Goal: Entertainment & Leisure: Browse casually

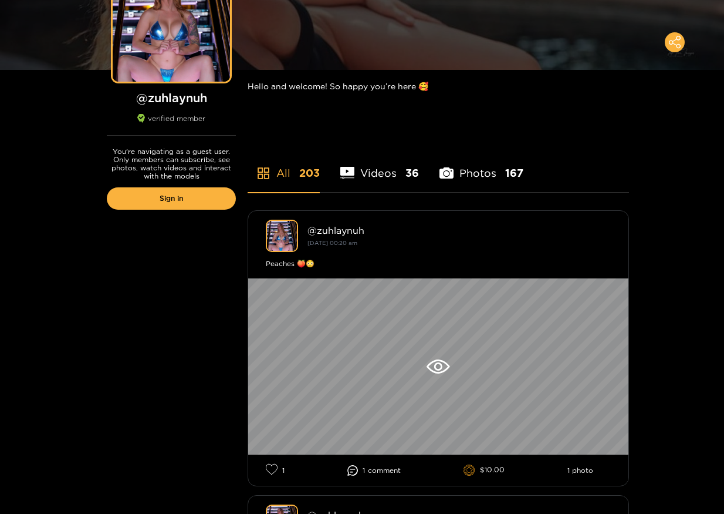
scroll to position [195, 0]
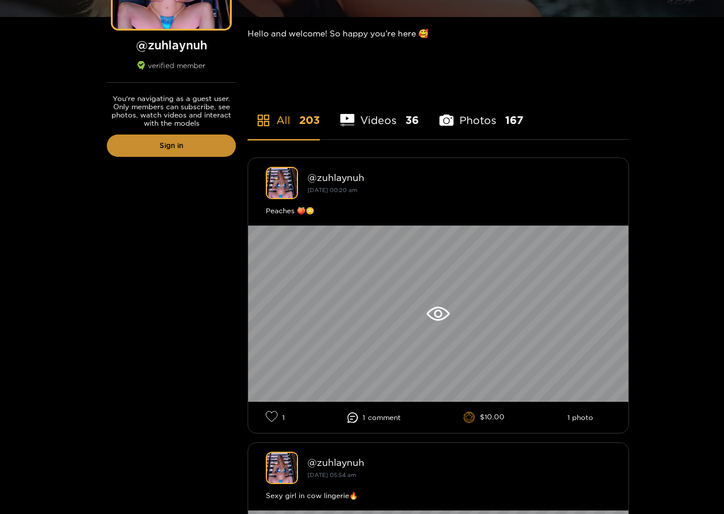
click at [170, 143] on link "Sign in" at bounding box center [171, 145] width 129 height 22
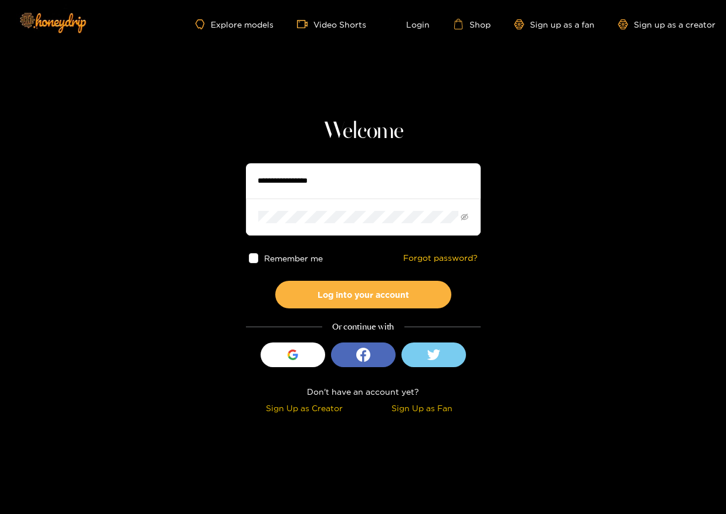
click at [318, 184] on input "text" at bounding box center [363, 180] width 235 height 35
click at [469, 211] on span at bounding box center [363, 216] width 235 height 36
click at [467, 218] on icon "eye-invisible" at bounding box center [465, 217] width 8 height 6
click at [467, 218] on icon "eye" at bounding box center [465, 216] width 8 height 5
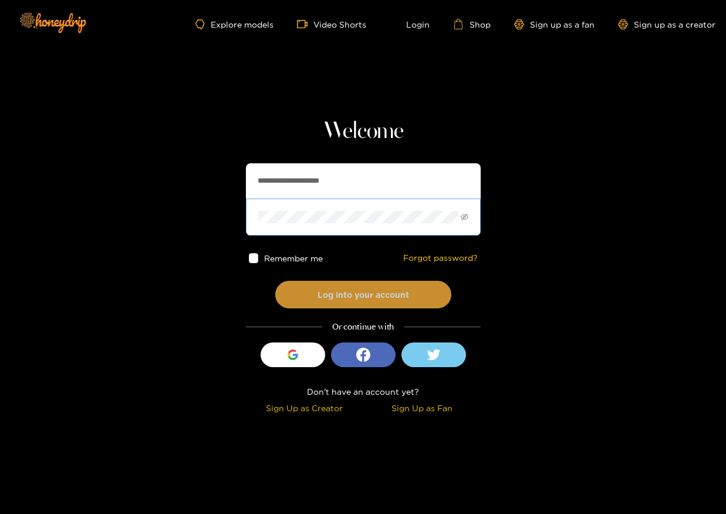
click at [379, 295] on button "Log into your account" at bounding box center [363, 295] width 176 height 28
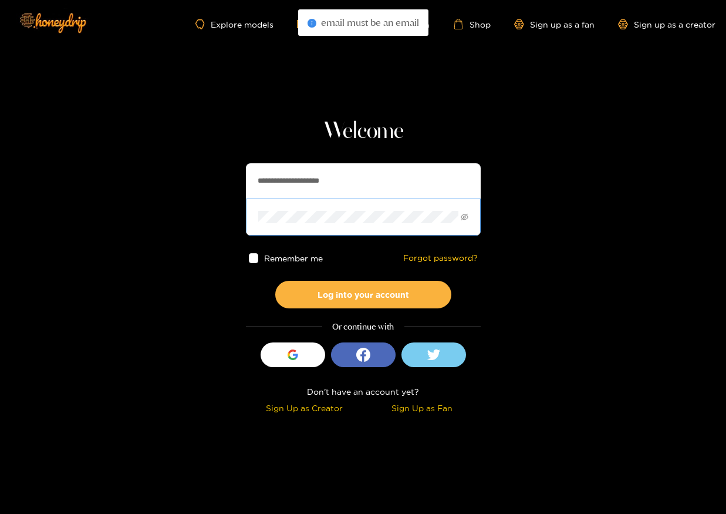
click at [360, 180] on input "**********" at bounding box center [363, 180] width 235 height 35
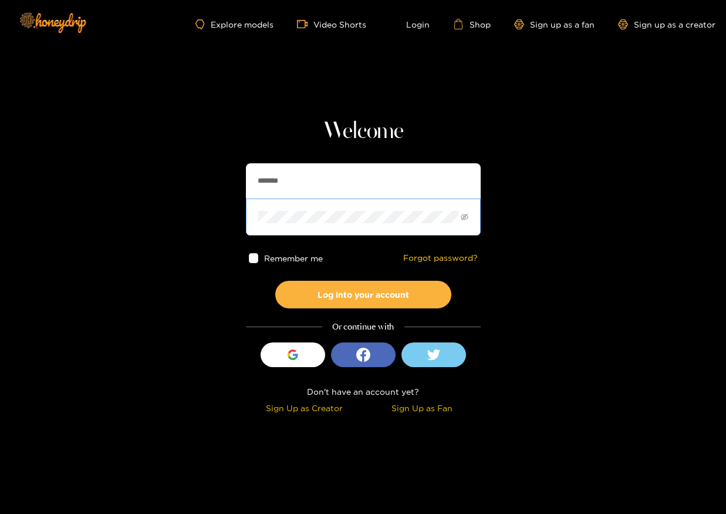
type input "*******"
click at [512, 253] on section "Welcome ******* Remember me Forgot password? Log into your account Or continue …" at bounding box center [363, 208] width 726 height 417
click at [384, 289] on button "Log into your account" at bounding box center [363, 295] width 176 height 28
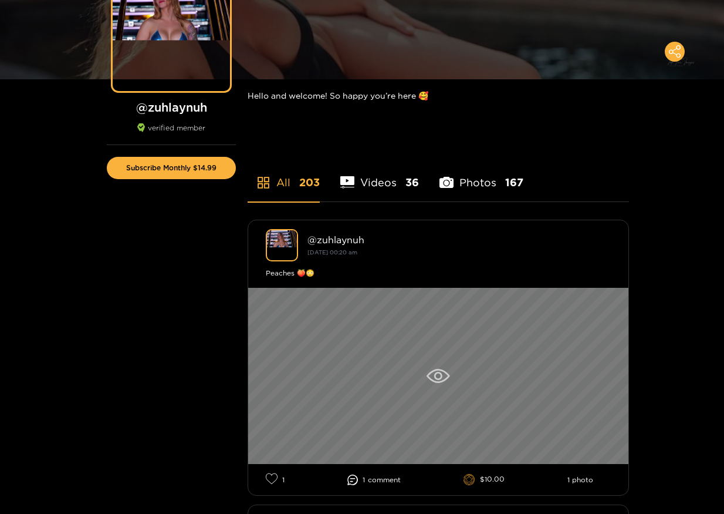
scroll to position [195, 0]
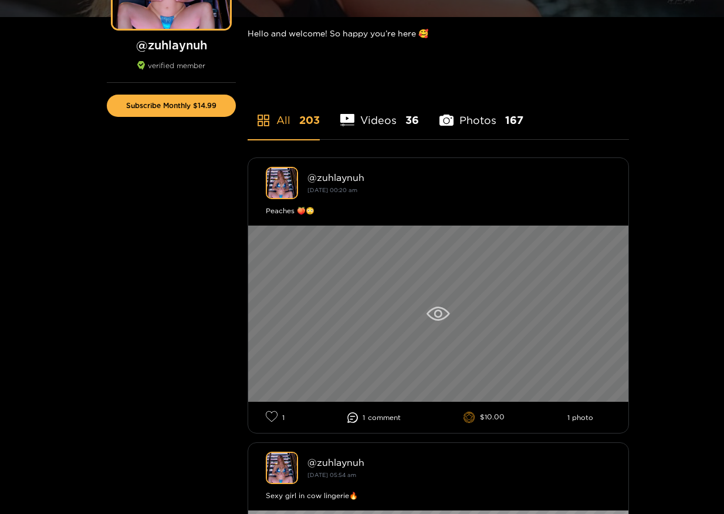
click at [458, 302] on div at bounding box center [438, 313] width 380 height 176
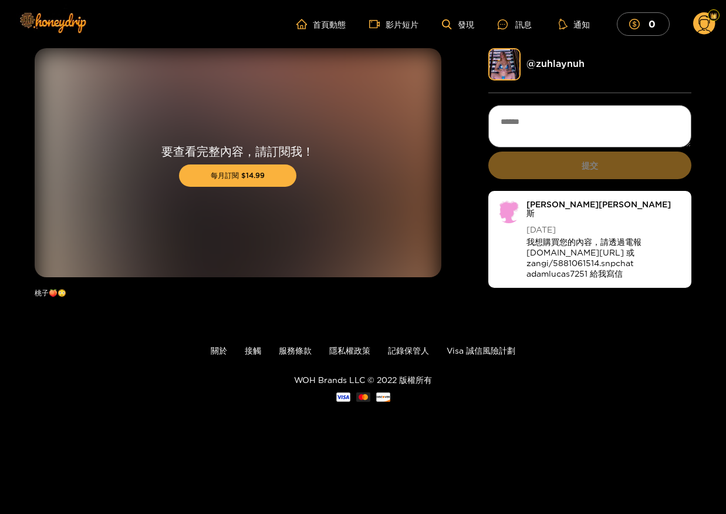
drag, startPoint x: 141, startPoint y: 27, endPoint x: 231, endPoint y: 20, distance: 90.7
click at [143, 28] on div "首頁動態 影片短片 發現 訊息 通知 0 0 0 影片 發現 訊息 輪廓" at bounding box center [363, 24] width 704 height 48
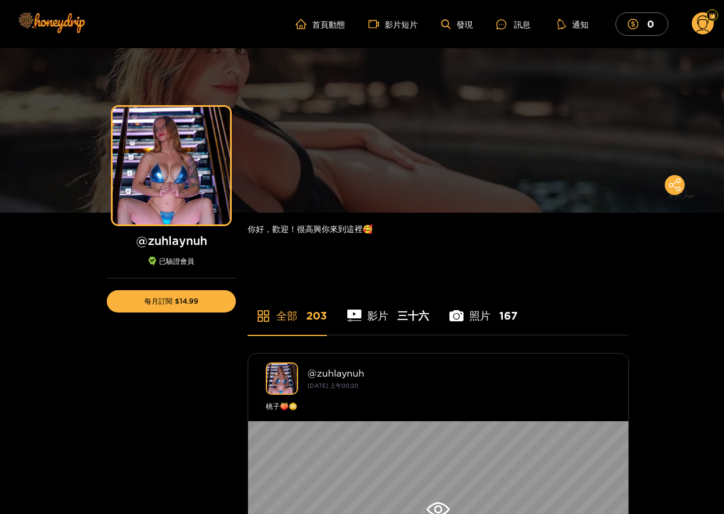
click at [698, 21] on icon at bounding box center [704, 25] width 14 height 21
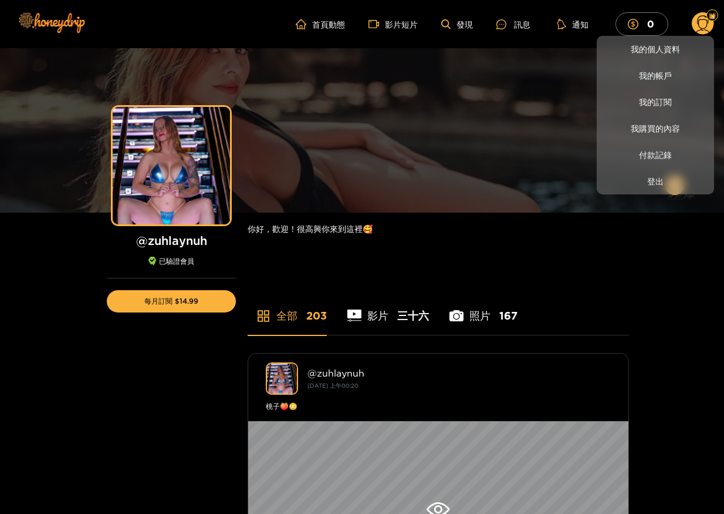
click at [575, 27] on div at bounding box center [362, 257] width 724 height 514
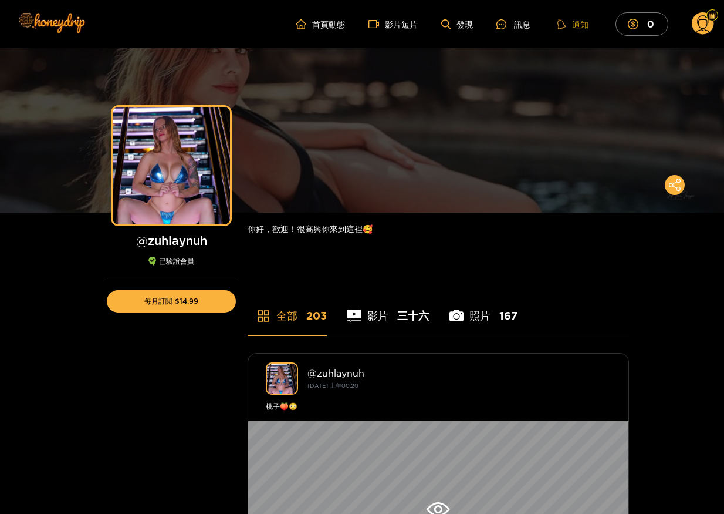
click at [574, 29] on button "通知" at bounding box center [573, 24] width 38 height 12
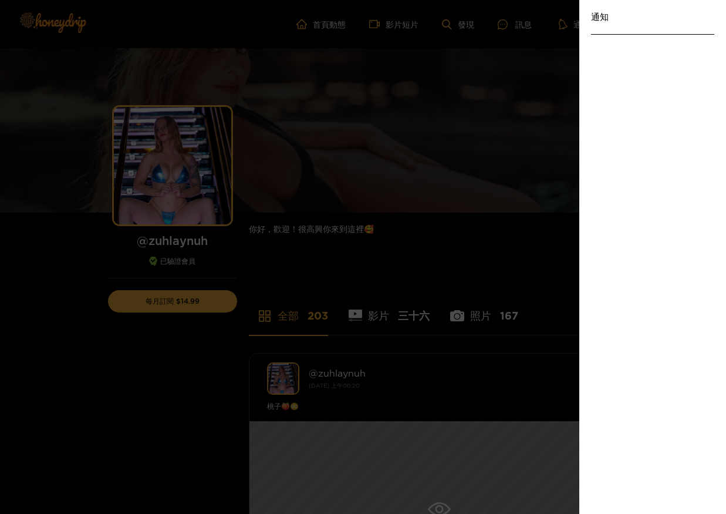
click at [554, 25] on div at bounding box center [363, 257] width 726 height 514
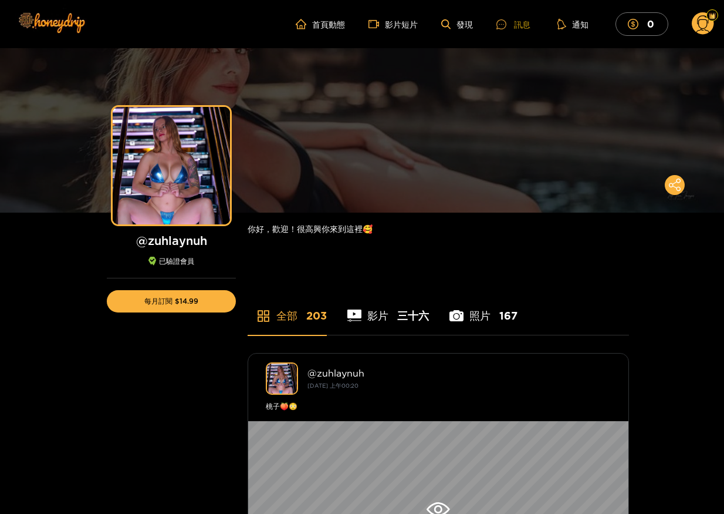
click at [514, 27] on div at bounding box center [506, 24] width 18 height 10
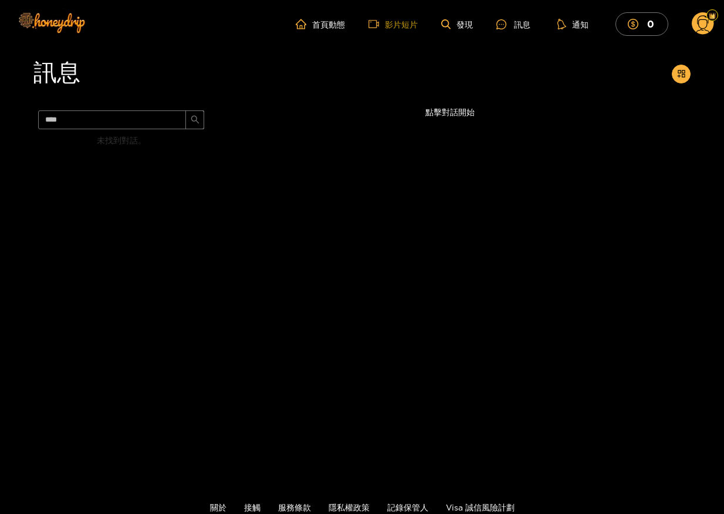
click at [400, 25] on font "影片短片" at bounding box center [401, 24] width 33 height 9
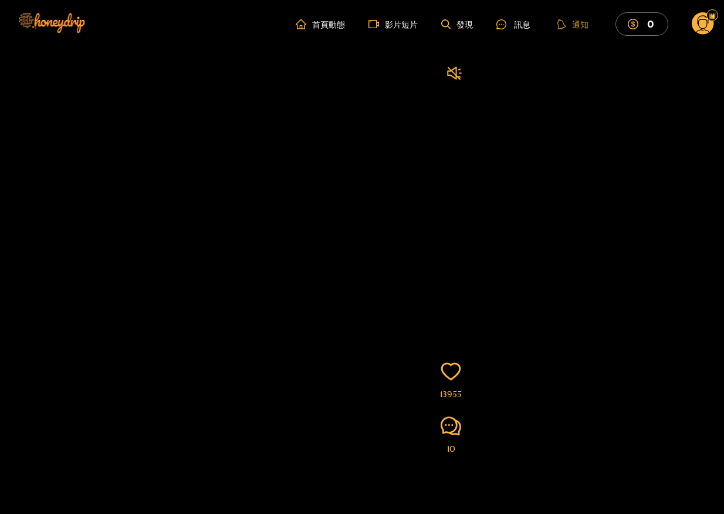
click at [568, 25] on button "通知" at bounding box center [573, 24] width 38 height 12
click at [568, 25] on button "通知" at bounding box center [574, 24] width 38 height 12
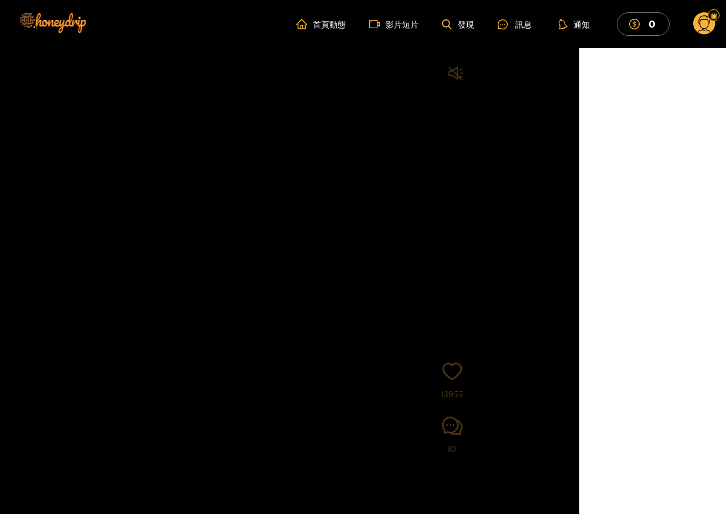
click at [702, 15] on circle at bounding box center [704, 23] width 22 height 22
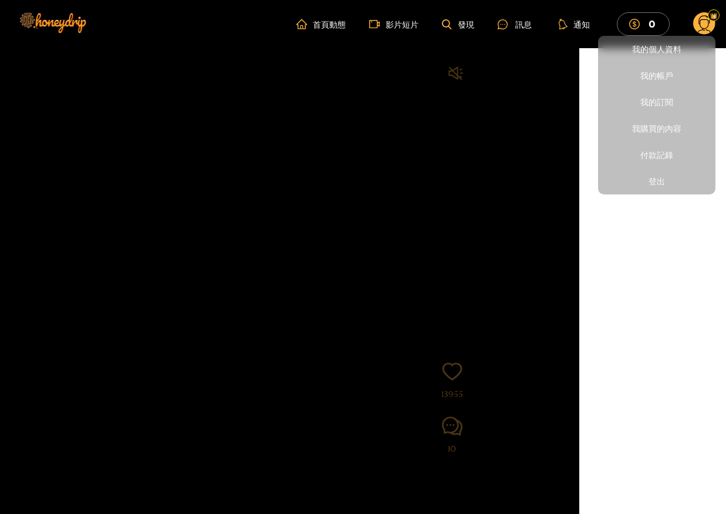
click at [157, 49] on div at bounding box center [363, 257] width 726 height 514
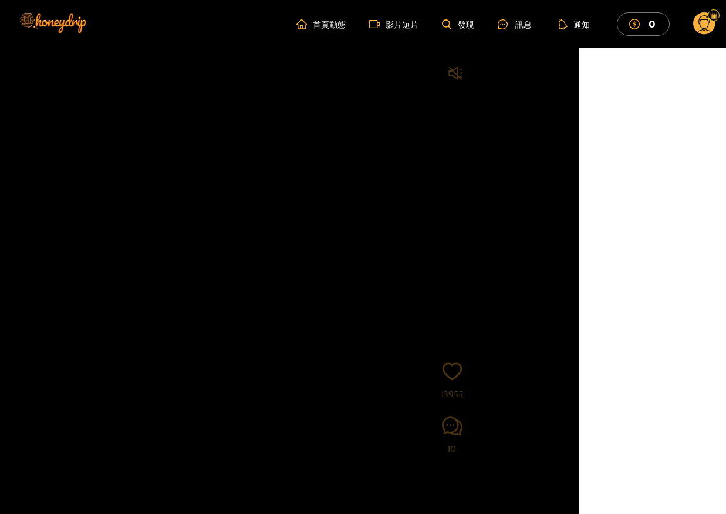
click at [322, 22] on font "首頁動態" at bounding box center [329, 24] width 33 height 9
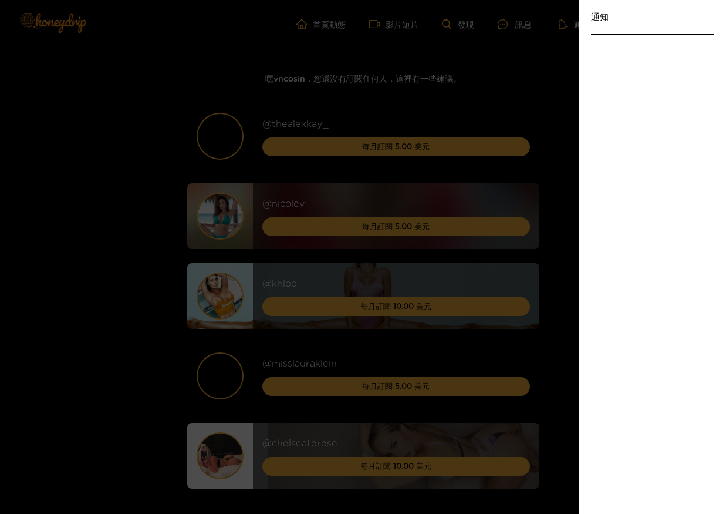
drag, startPoint x: 528, startPoint y: 73, endPoint x: 531, endPoint y: 68, distance: 6.3
click at [528, 75] on div at bounding box center [363, 257] width 726 height 514
